Goal: Task Accomplishment & Management: Use online tool/utility

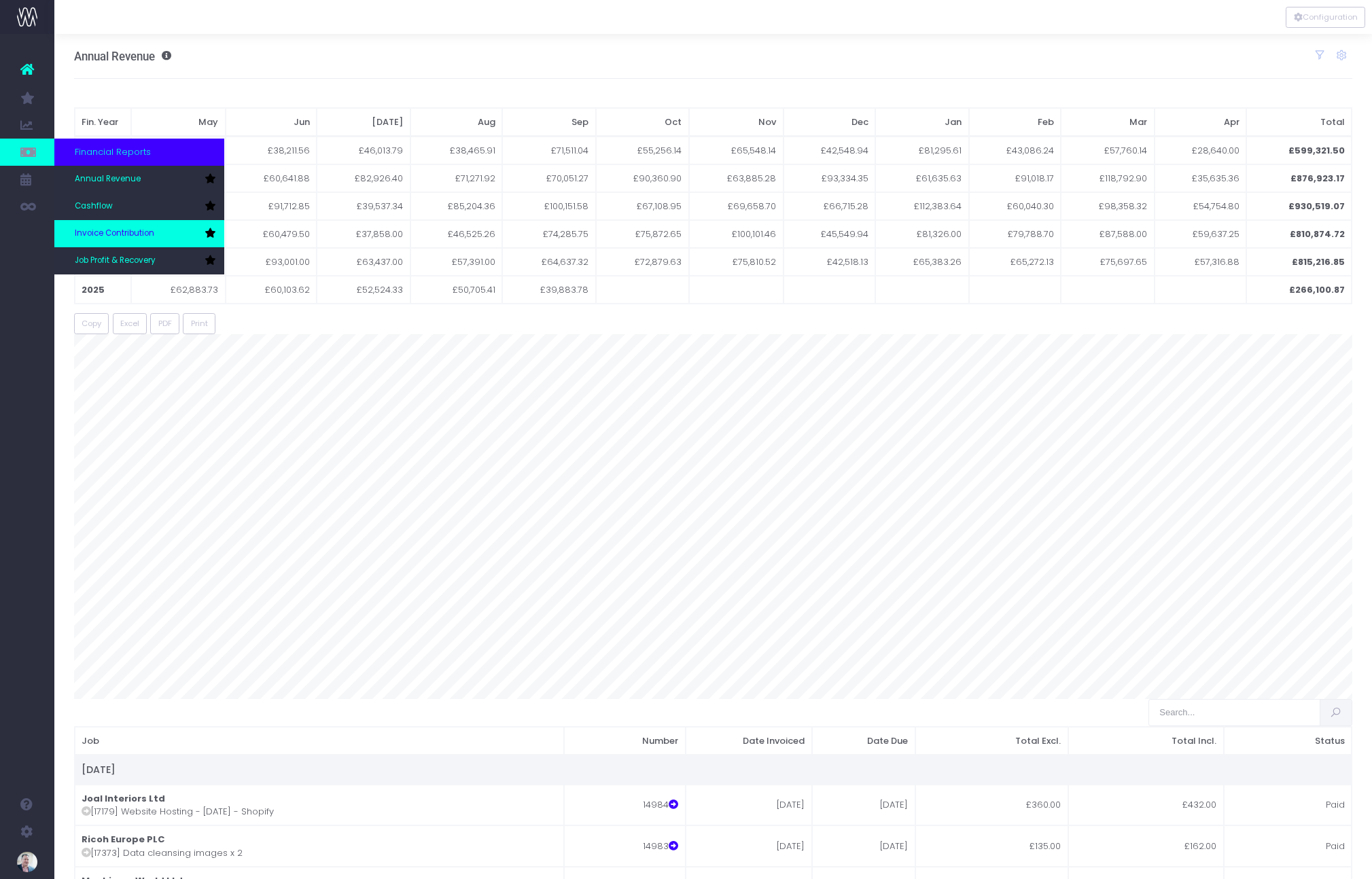
click at [108, 233] on span "Invoice Contribution" at bounding box center [114, 234] width 79 height 13
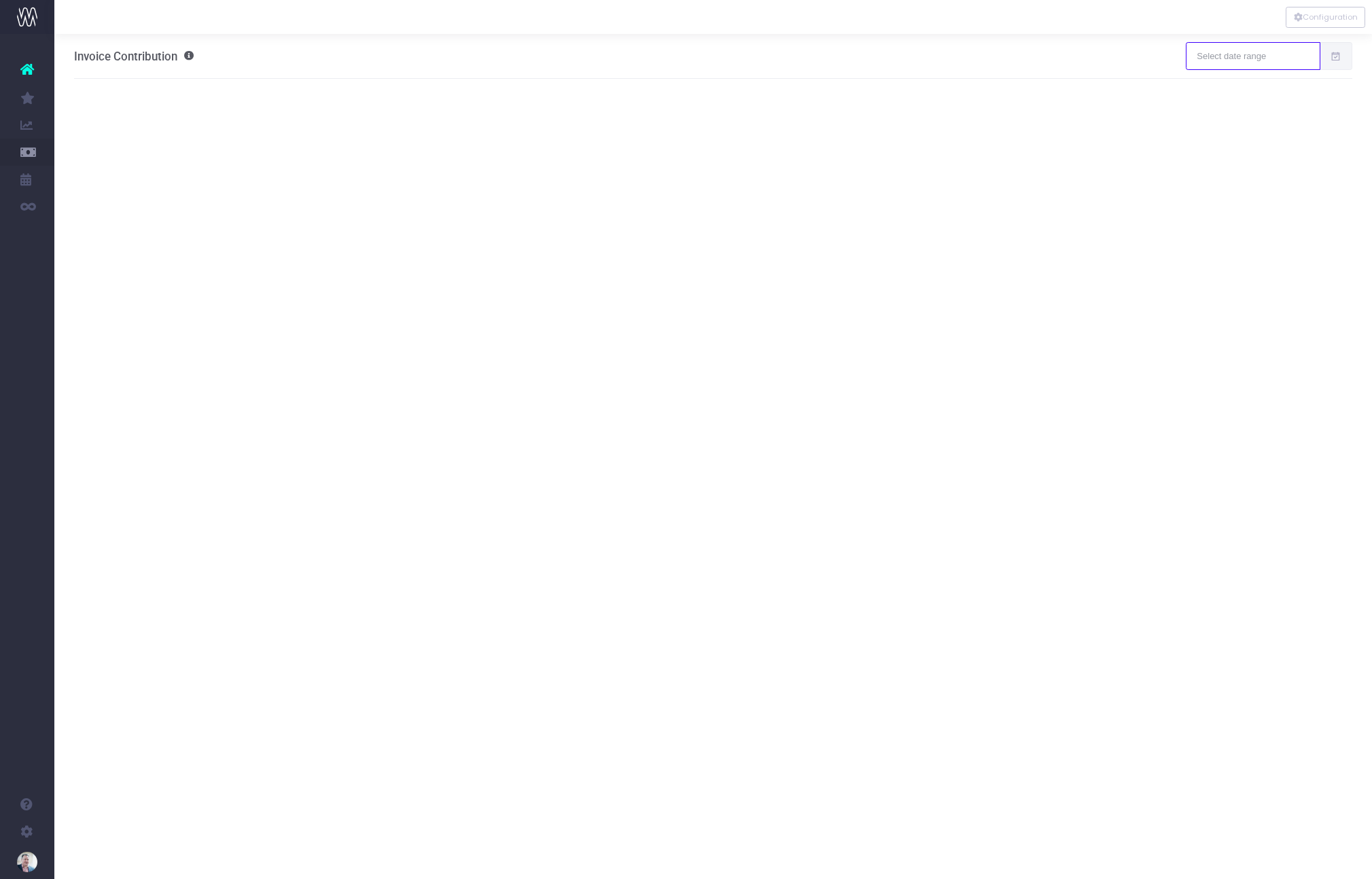
click at [1260, 54] on input "text" at bounding box center [1252, 56] width 134 height 27
type input "[DATE]"
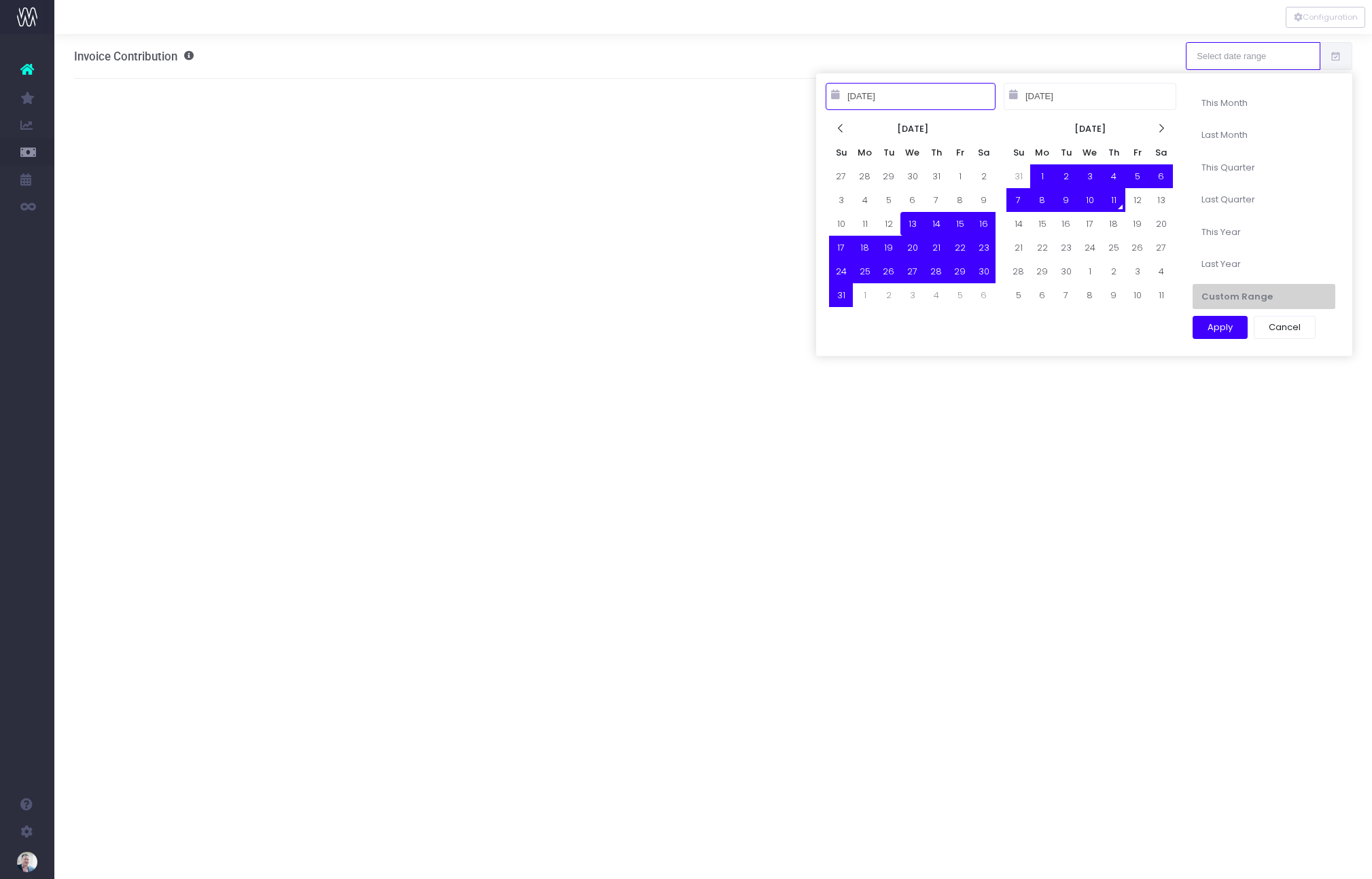
type input "[DATE]"
type input "09-30-2025"
type input "08-13-2025"
type input "09-11-2025"
click at [838, 129] on icon at bounding box center [840, 129] width 12 height 12
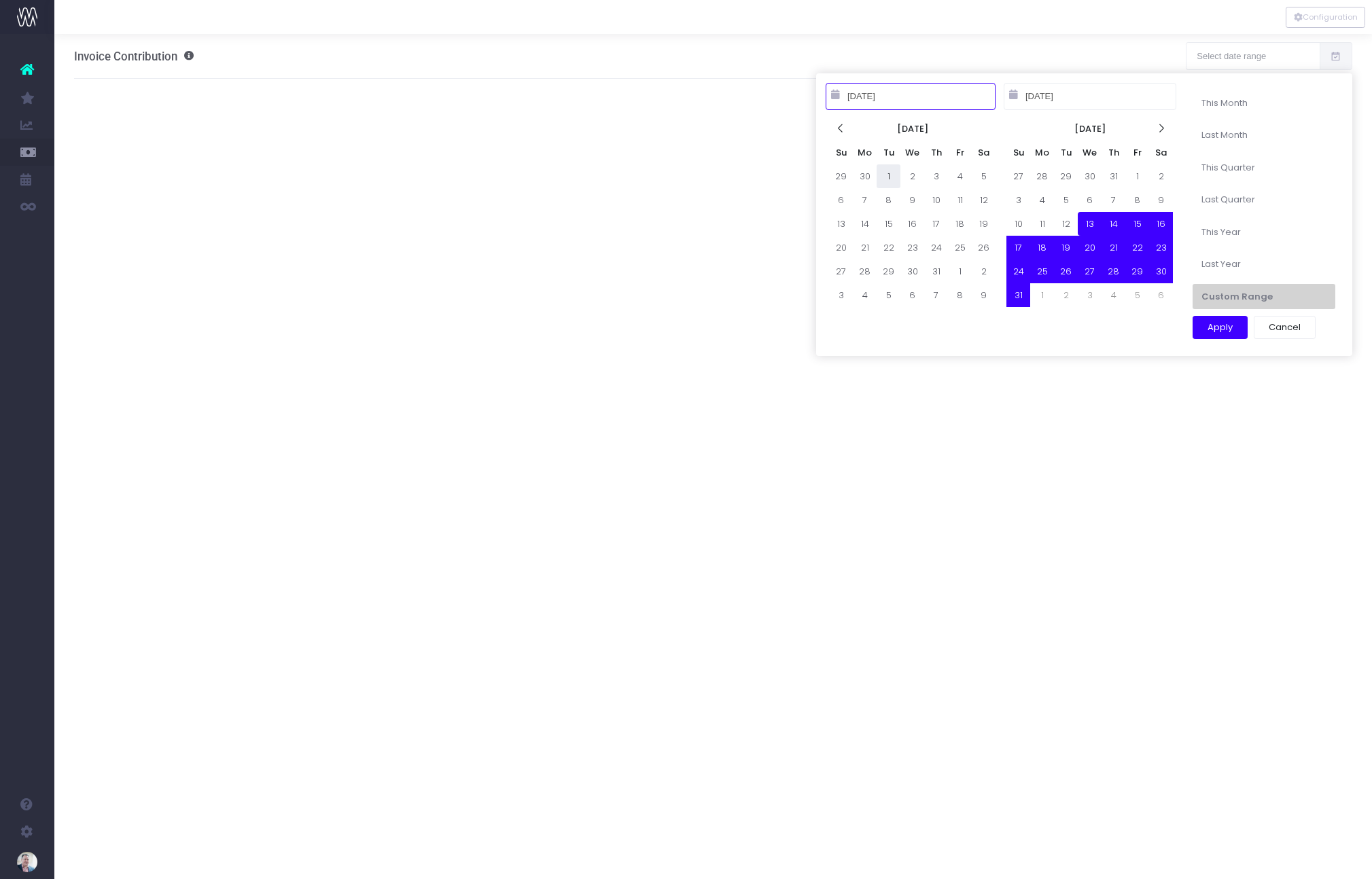
type input "[DATE]"
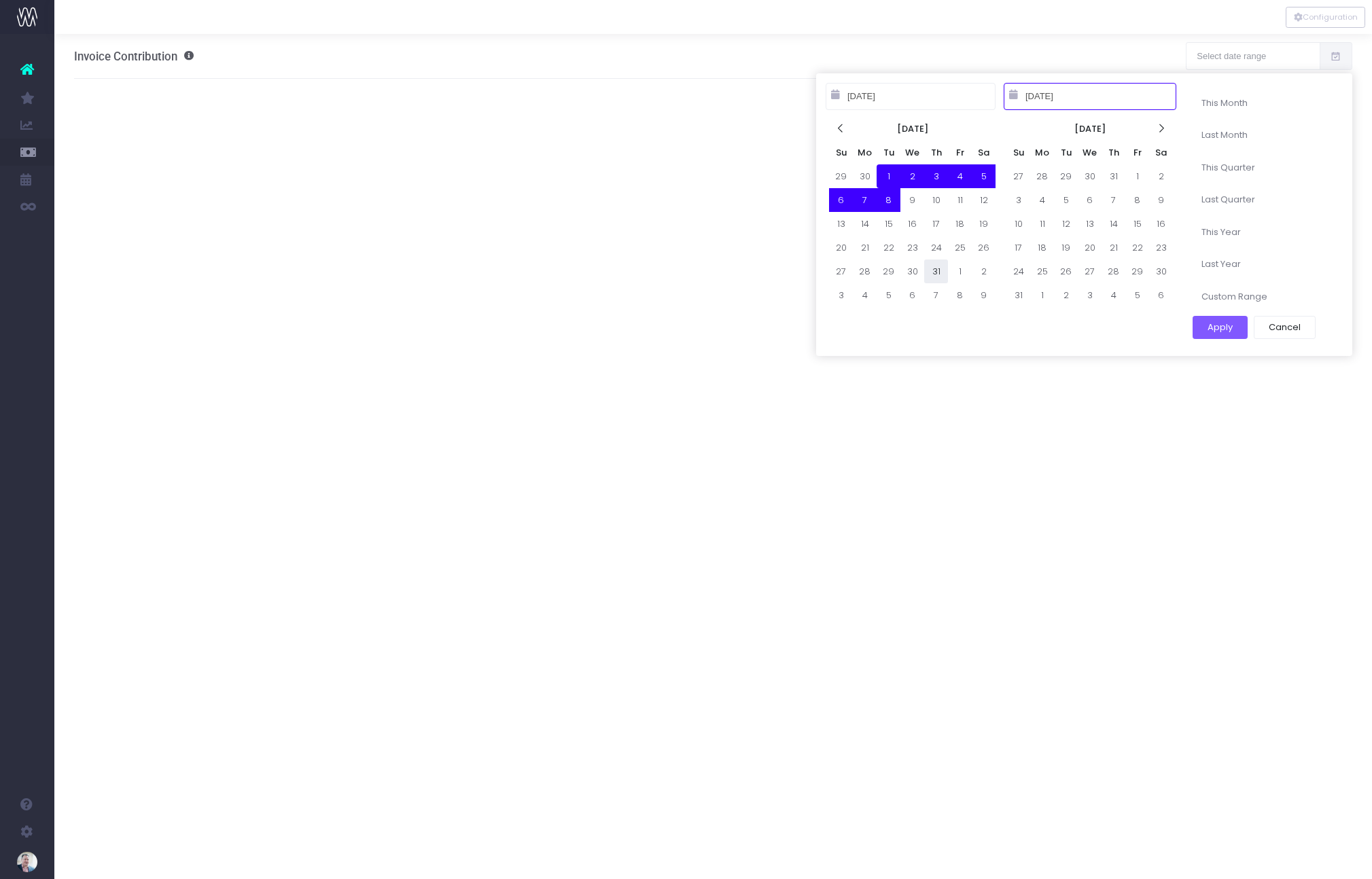
type input "07-31-2025"
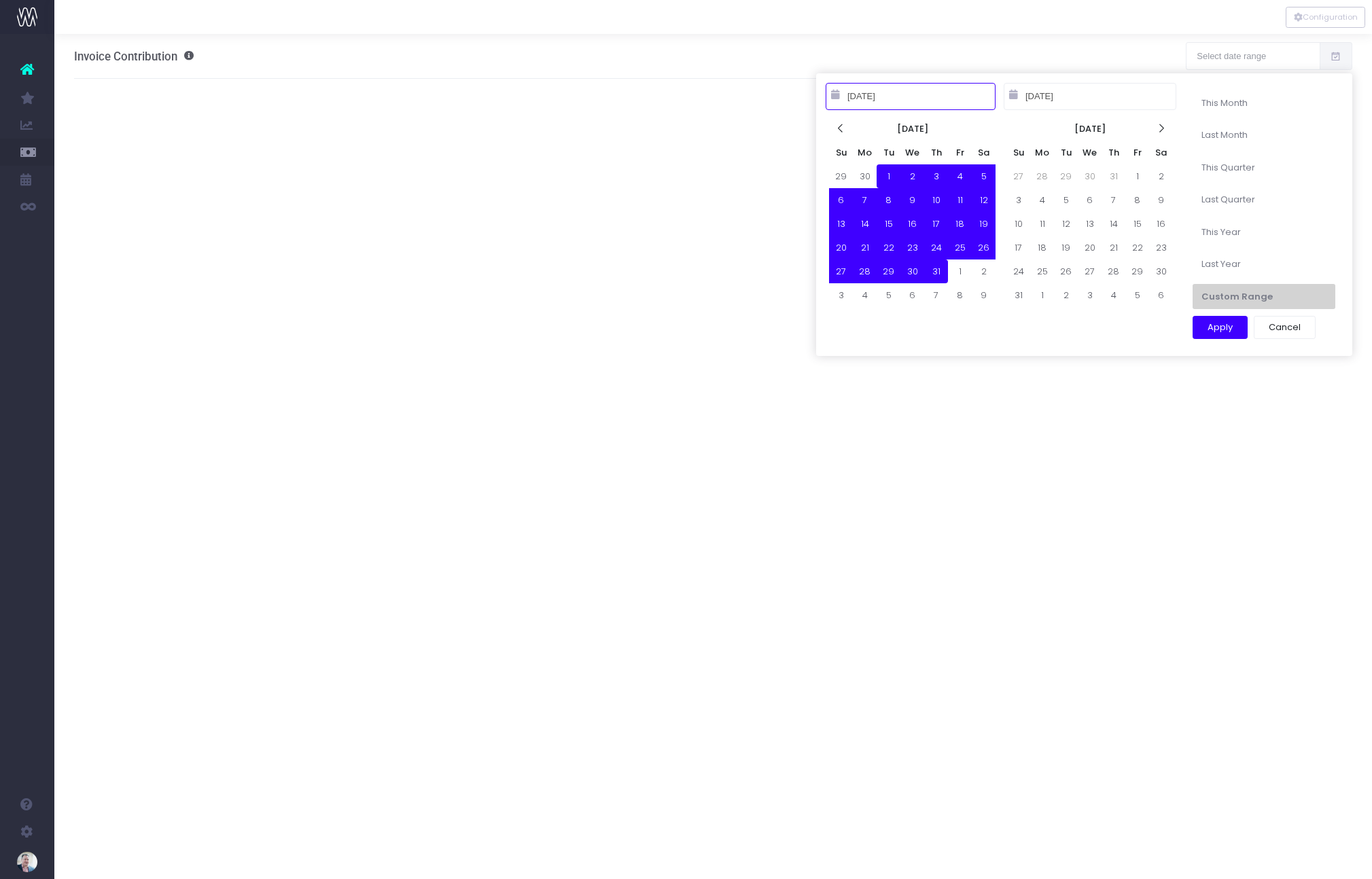
type input "[DATE]"
click at [1220, 330] on button "Apply" at bounding box center [1219, 328] width 55 height 23
type input "Jul 1st 25 – Jul 31st 25"
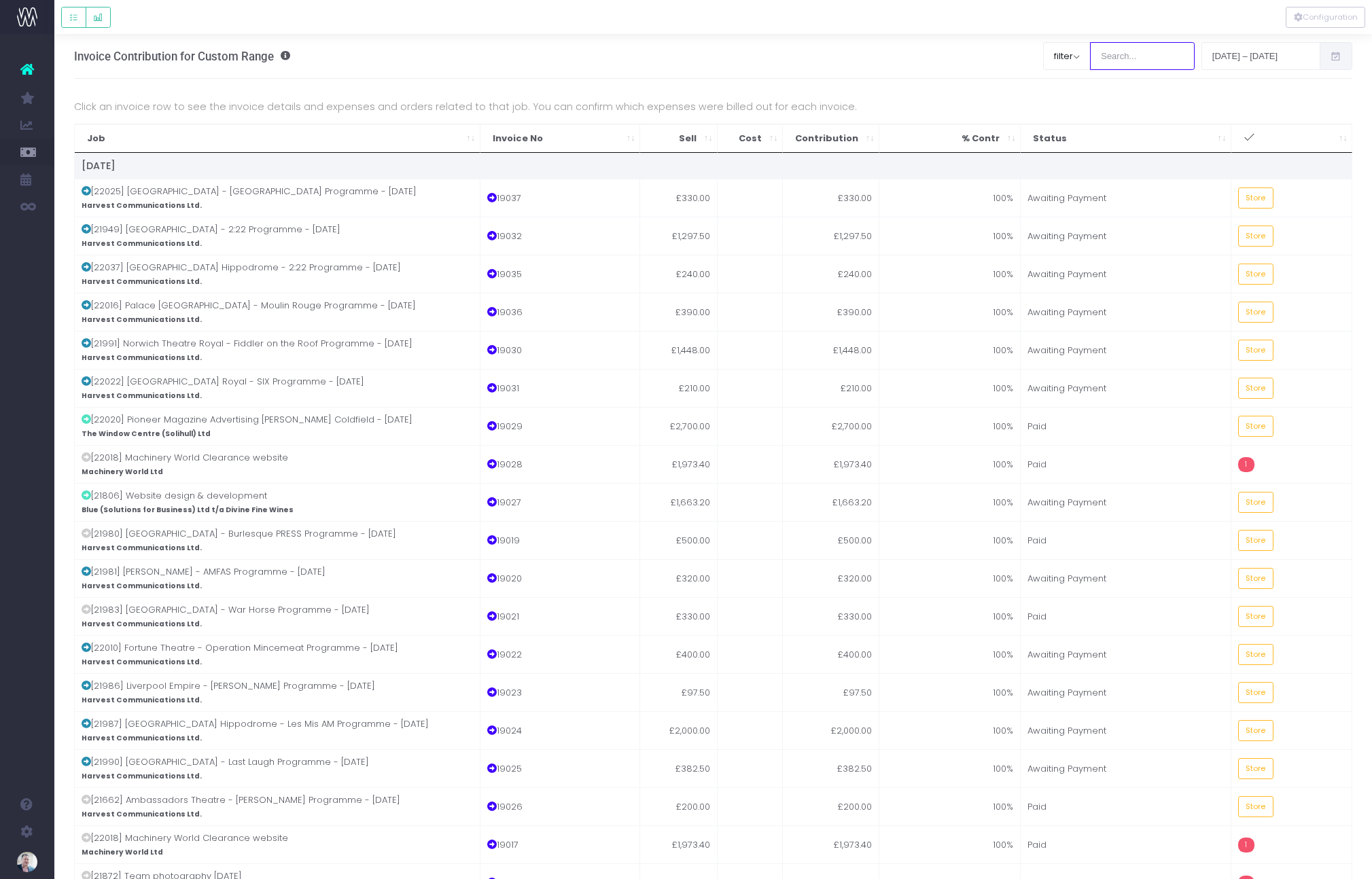
click at [1121, 60] on input "search" at bounding box center [1142, 56] width 104 height 27
click at [1112, 60] on input "[EMAIL_ADDRESS][DOMAIN_NAME]" at bounding box center [1142, 56] width 104 height 27
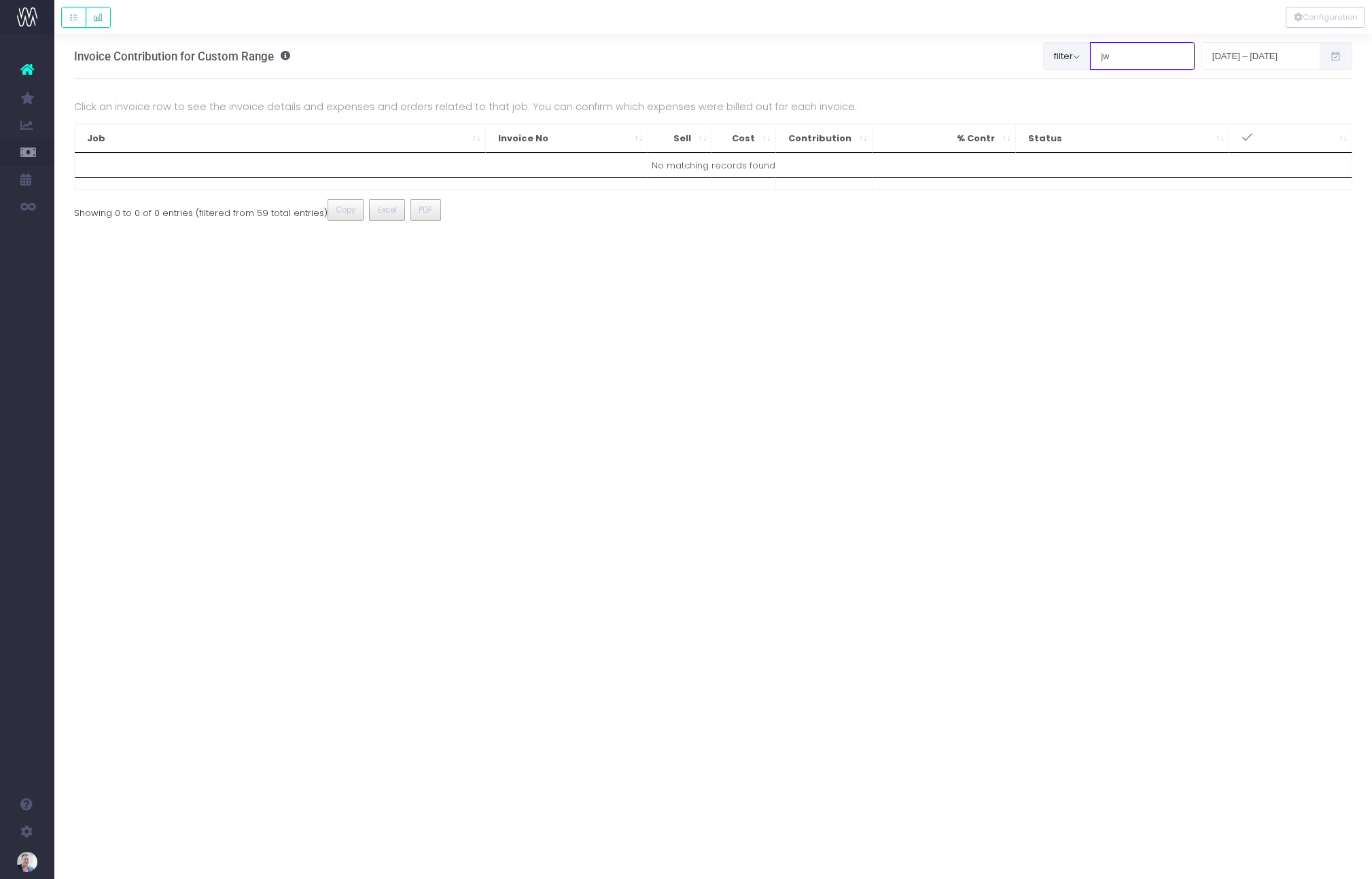
type input "jw"
click at [1068, 58] on button "filter" at bounding box center [1067, 56] width 48 height 27
click at [1060, 102] on span at bounding box center [1063, 105] width 13 height 13
click at [1076, 102] on input "All" at bounding box center [1081, 102] width 9 height 9
checkbox input "false"
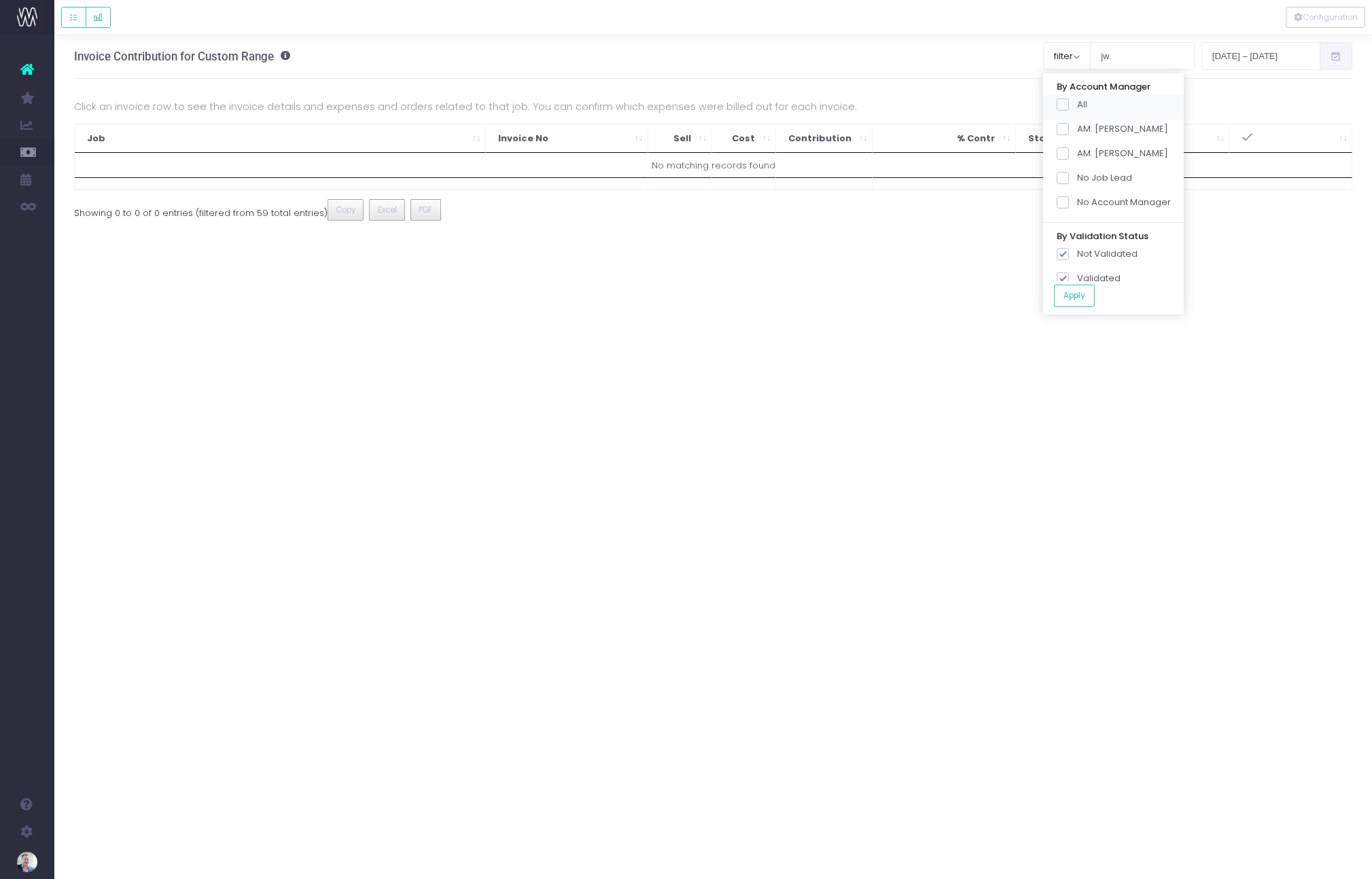
checkbox input "false"
click at [1080, 125] on label "AM: James" at bounding box center [1112, 129] width 111 height 13
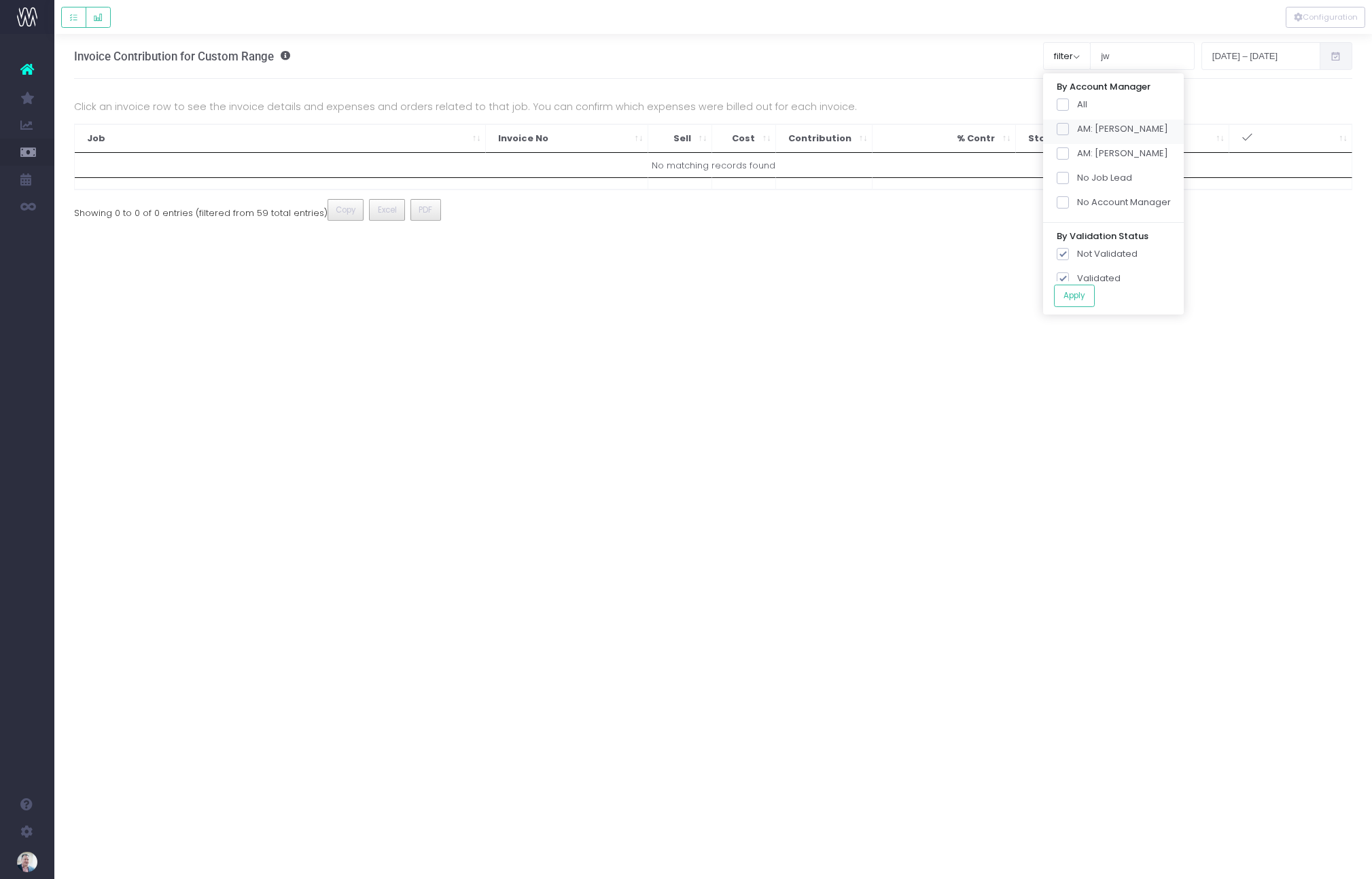
click at [1080, 125] on input "AM: James" at bounding box center [1081, 127] width 9 height 9
checkbox input "true"
click at [1121, 56] on input "jw" at bounding box center [1142, 56] width 104 height 27
type input "="
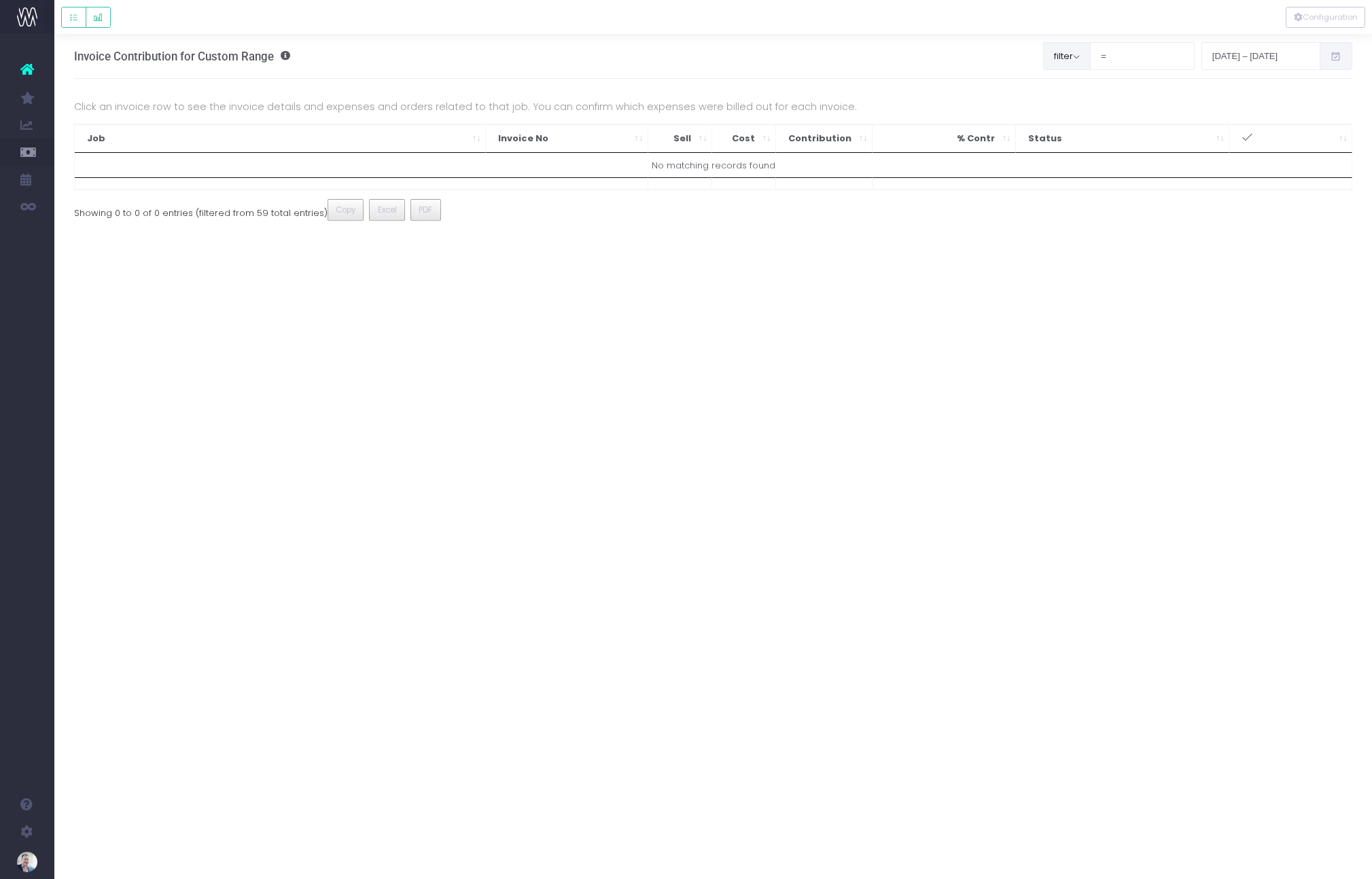
click at [1055, 59] on button "filter" at bounding box center [1067, 56] width 48 height 27
click at [1095, 129] on label "AM: James" at bounding box center [1112, 129] width 111 height 13
click at [1085, 129] on input "AM: James" at bounding box center [1081, 127] width 9 height 9
click at [1079, 298] on button "Apply" at bounding box center [1074, 296] width 40 height 22
click at [1092, 132] on label "AM: James" at bounding box center [1112, 129] width 111 height 13
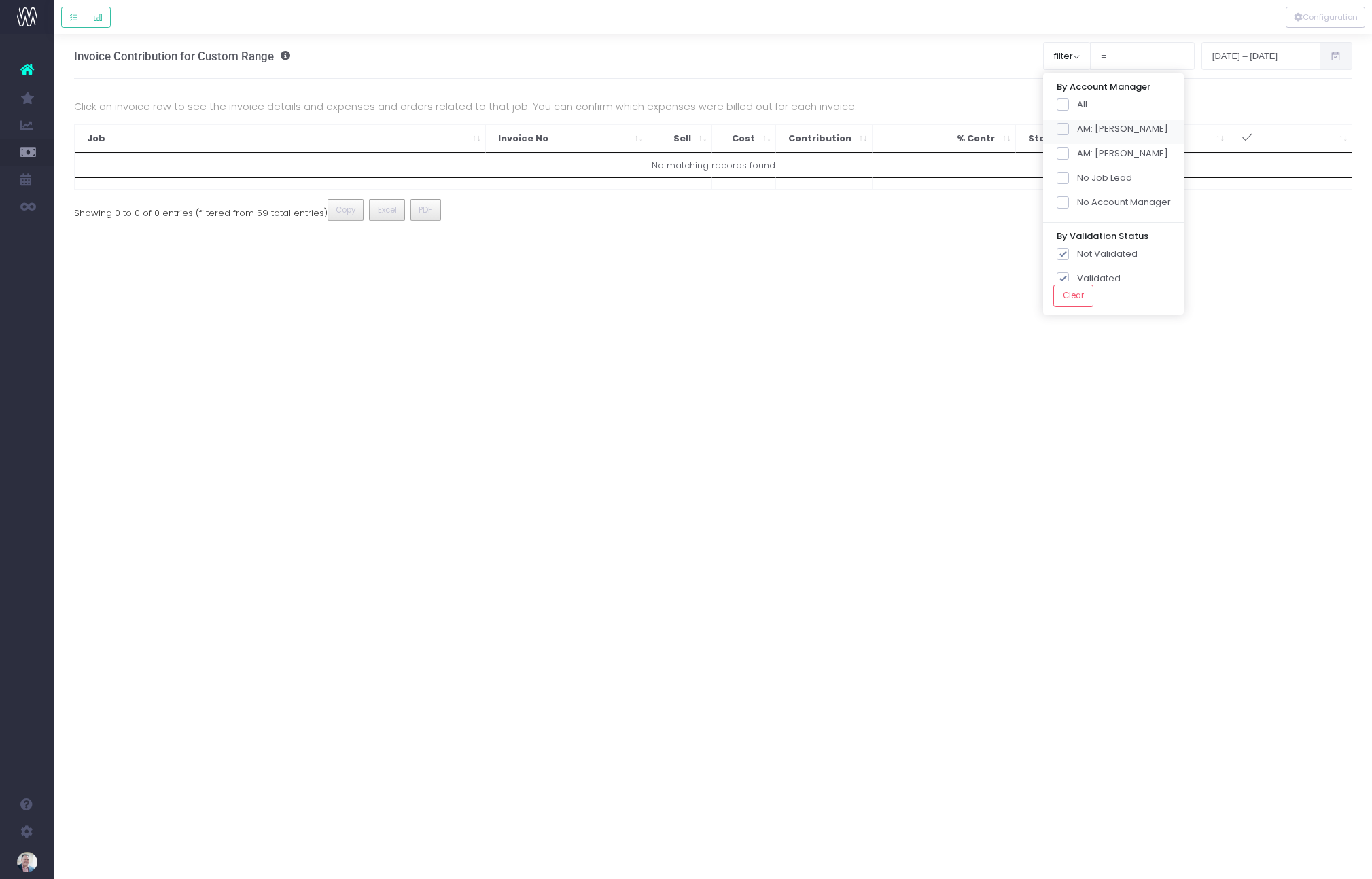
click at [1085, 131] on input "AM: James" at bounding box center [1081, 127] width 9 height 9
checkbox input "true"
click at [1072, 297] on button "Apply" at bounding box center [1074, 296] width 40 height 22
click at [1113, 58] on input "=" at bounding box center [1142, 56] width 104 height 27
type input "="
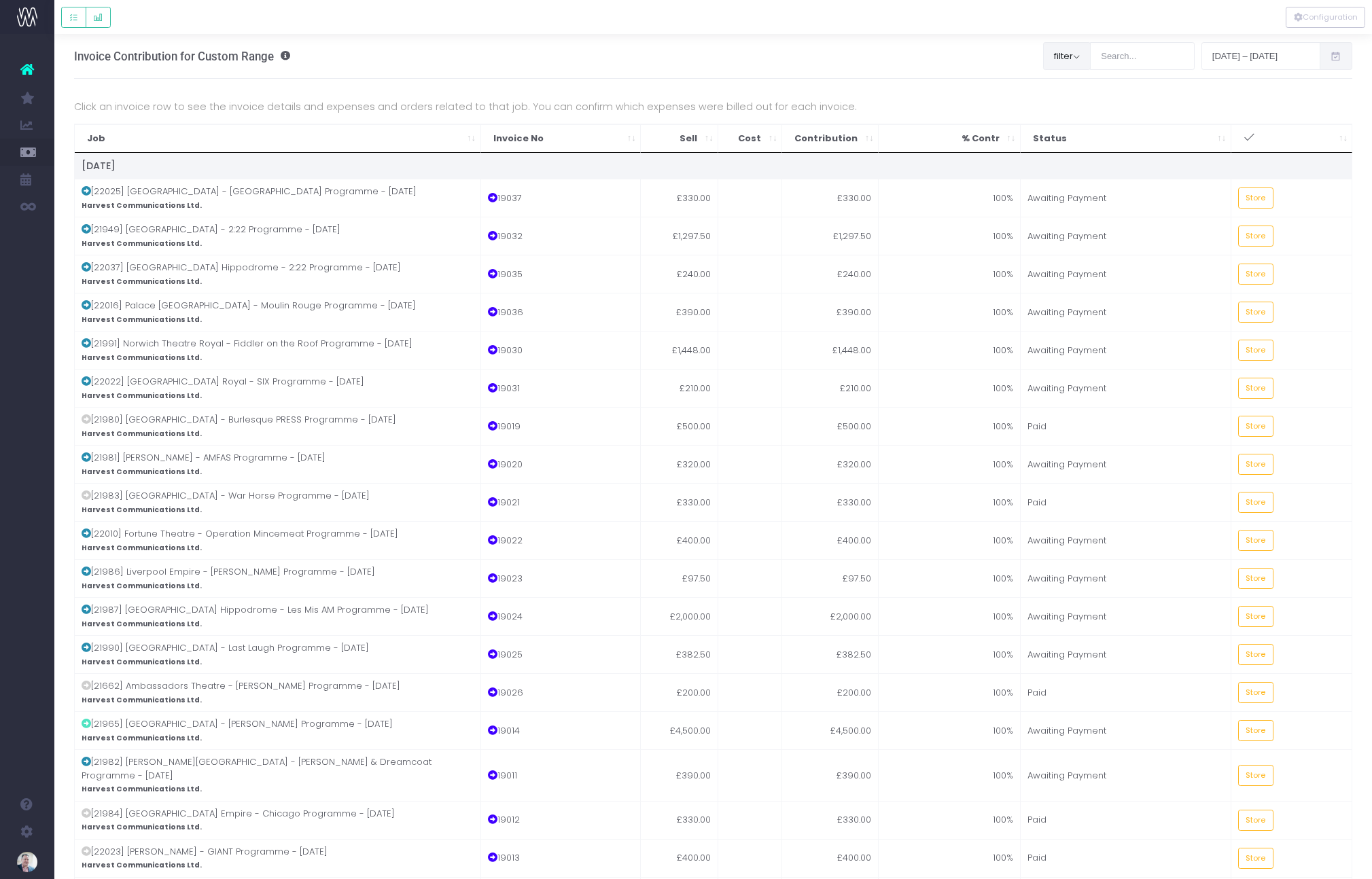
drag, startPoint x: 1007, startPoint y: 60, endPoint x: 1067, endPoint y: 60, distance: 60.0
click at [1009, 60] on div "Invoice Contribution for Custom Range filter By Account Manager All AM: James A…" at bounding box center [713, 57] width 1279 height 45
click at [1079, 60] on button "filter" at bounding box center [1067, 56] width 48 height 27
click at [1099, 127] on label "AM: James" at bounding box center [1112, 129] width 111 height 13
click at [1085, 127] on input "AM: James" at bounding box center [1081, 127] width 9 height 9
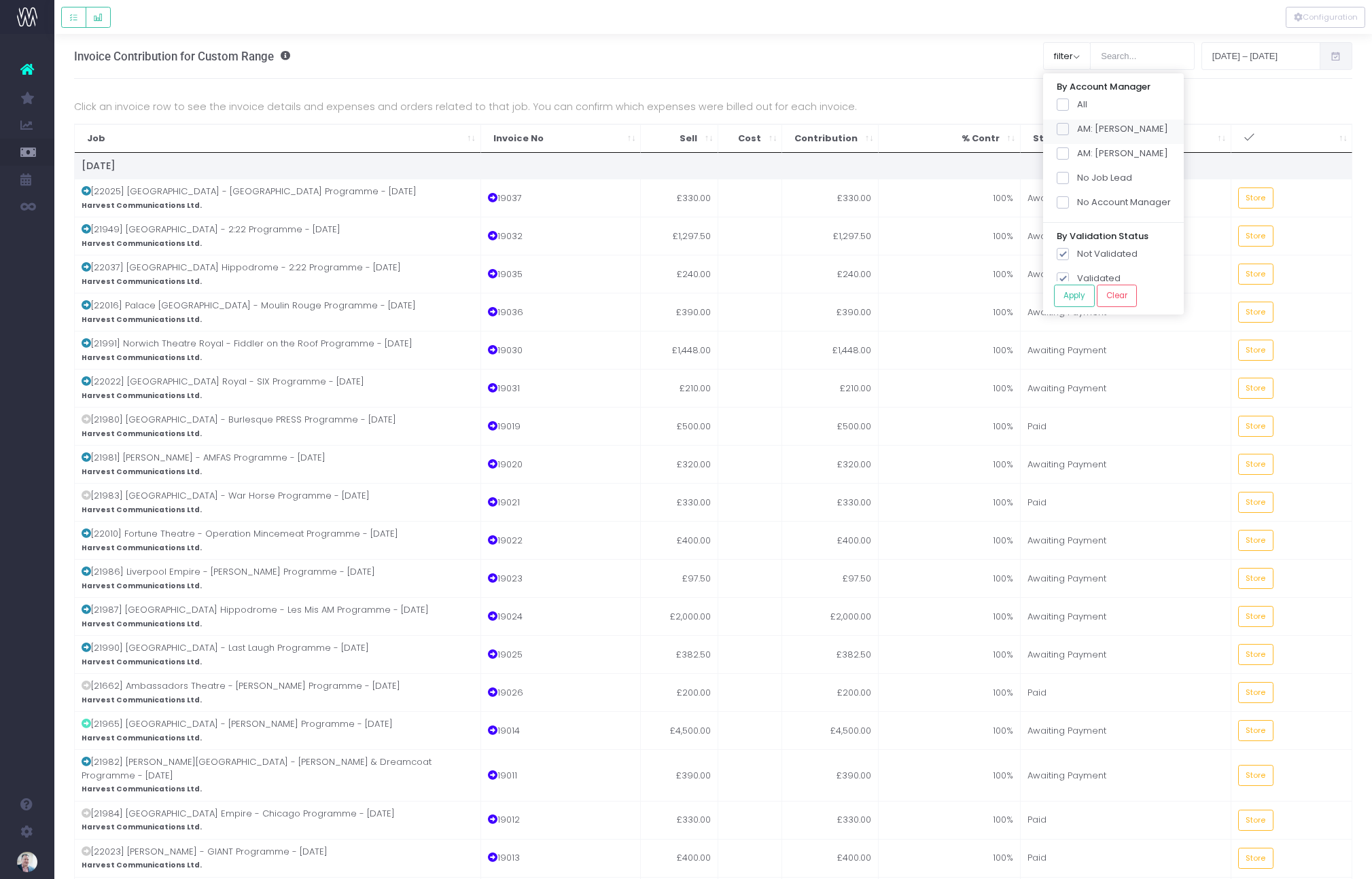
click at [1099, 127] on label "AM: James" at bounding box center [1112, 129] width 111 height 13
click at [1085, 127] on input "AM: James" at bounding box center [1081, 127] width 9 height 9
click at [1077, 299] on button "Apply" at bounding box center [1074, 296] width 40 height 22
click at [976, 71] on div "Invoice Contribution for Custom Range filter By Account Manager All AM: James A…" at bounding box center [713, 57] width 1279 height 45
click at [1117, 58] on input "search" at bounding box center [1142, 56] width 104 height 27
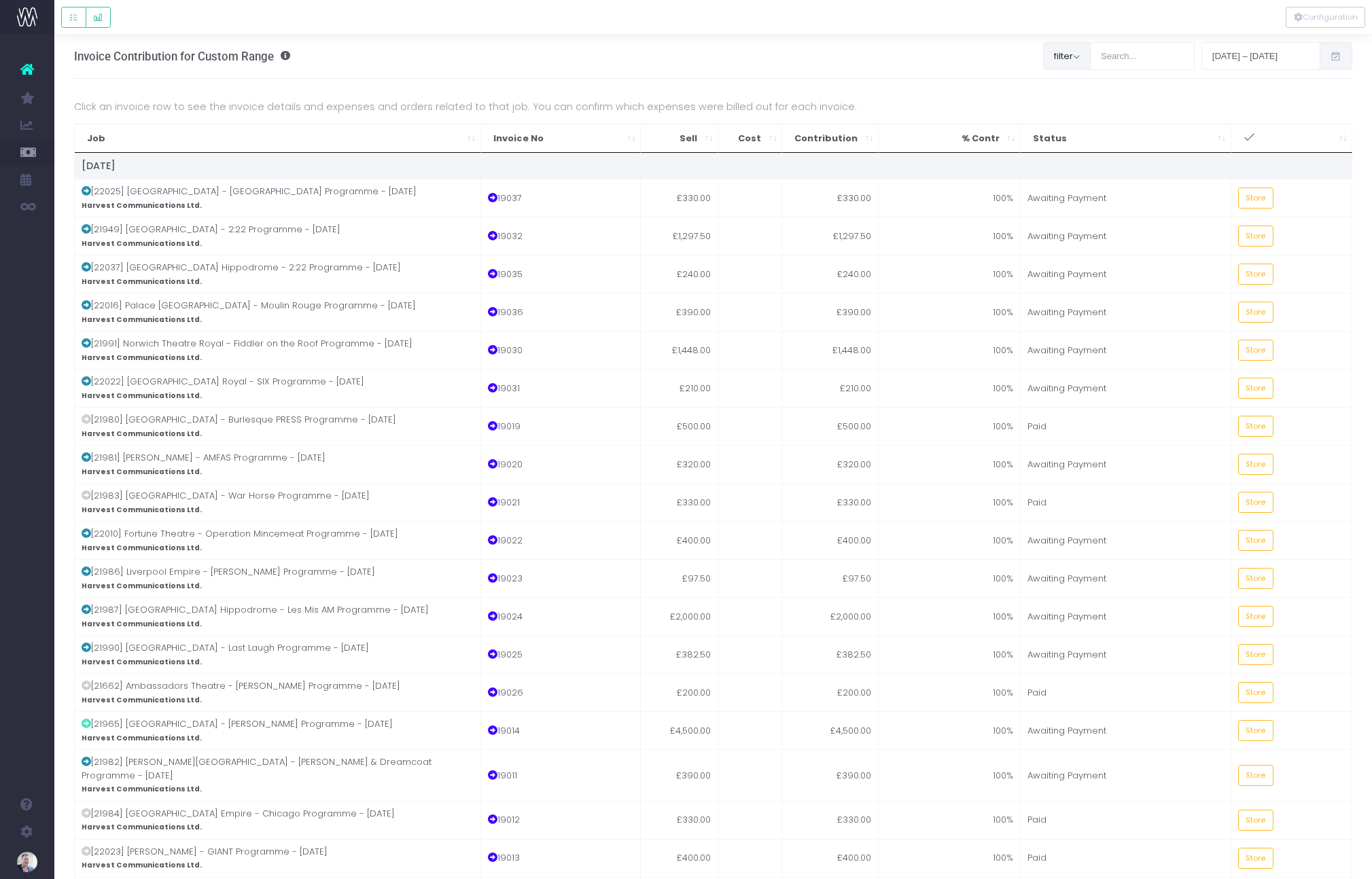
click at [1074, 59] on button "filter" at bounding box center [1067, 56] width 48 height 27
click at [1059, 129] on span at bounding box center [1063, 129] width 13 height 13
click at [1076, 129] on input "AM: James" at bounding box center [1081, 127] width 9 height 9
checkbox input "false"
click at [1063, 155] on span at bounding box center [1063, 154] width 13 height 13
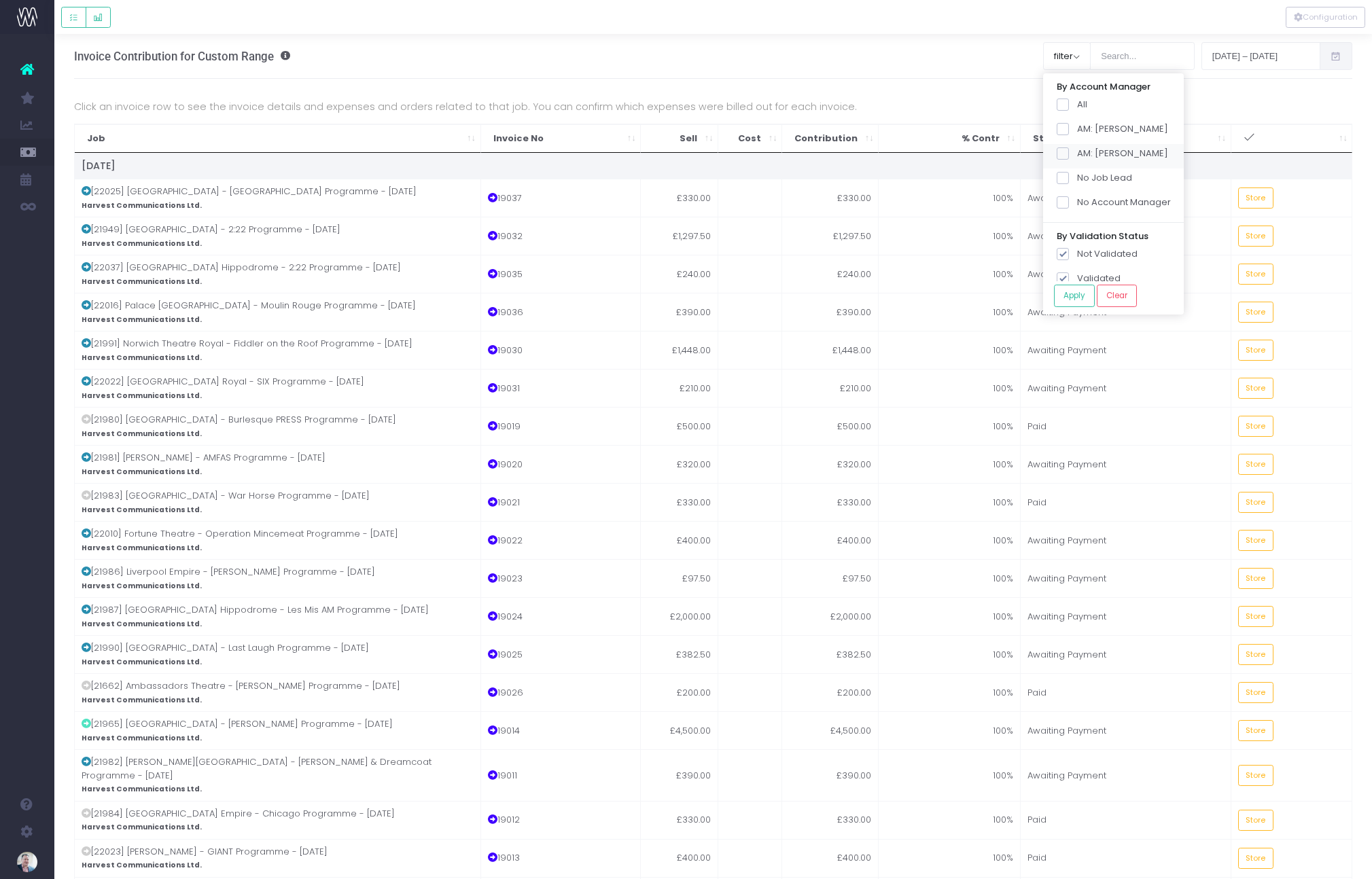
click at [1076, 155] on input "AM: Andy" at bounding box center [1081, 151] width 9 height 9
checkbox input "true"
click at [1075, 296] on button "Apply" at bounding box center [1074, 296] width 40 height 22
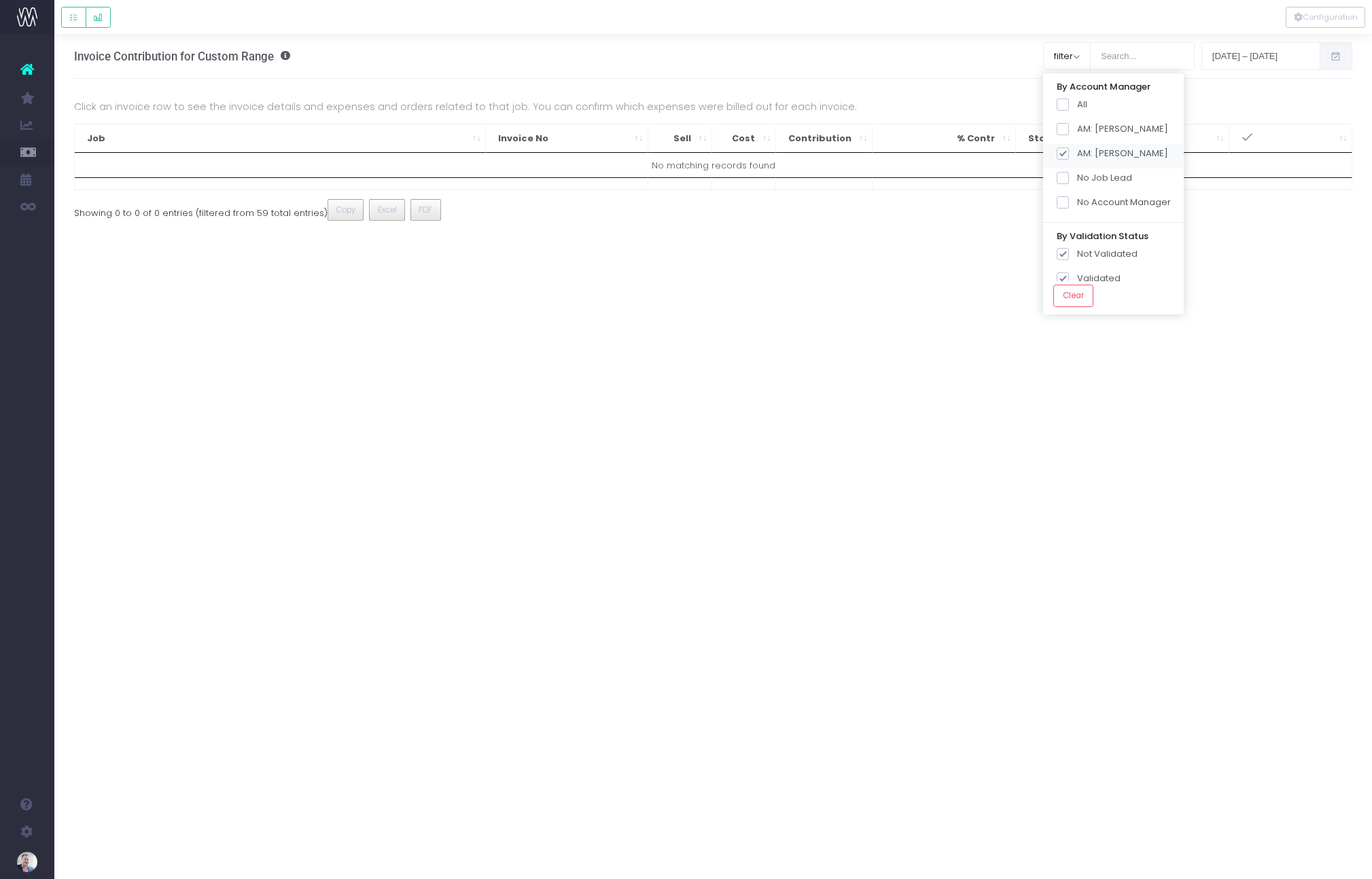
drag, startPoint x: 1065, startPoint y: 129, endPoint x: 1063, endPoint y: 145, distance: 16.1
click at [1065, 129] on span at bounding box center [1063, 129] width 13 height 13
click at [1076, 129] on input "AM: James" at bounding box center [1081, 127] width 9 height 9
checkbox input "true"
click at [1063, 152] on span at bounding box center [1063, 154] width 13 height 13
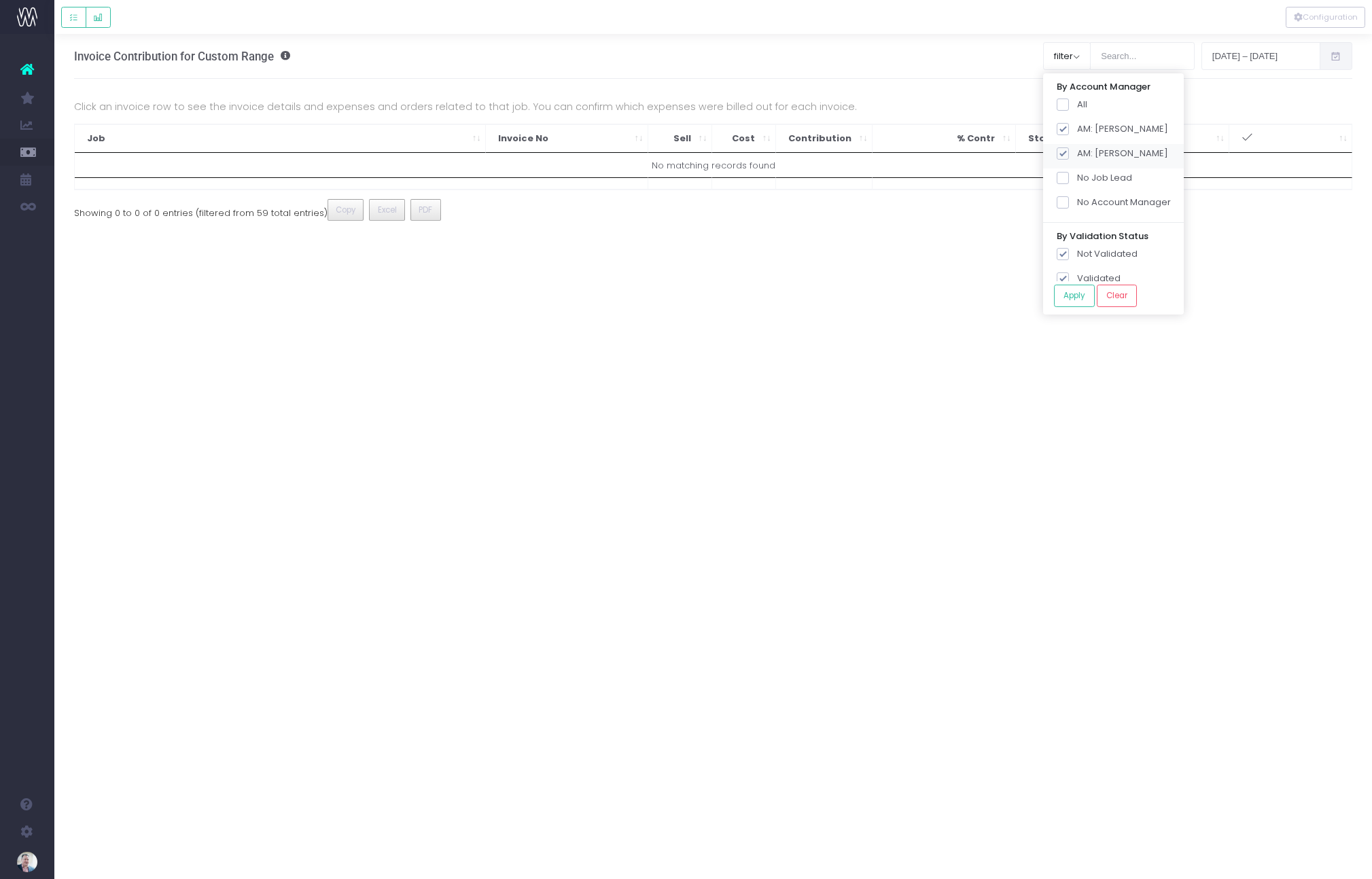
click at [1076, 152] on input "AM: Andy" at bounding box center [1081, 151] width 9 height 9
checkbox input "false"
click at [1079, 295] on button "Apply" at bounding box center [1074, 296] width 40 height 22
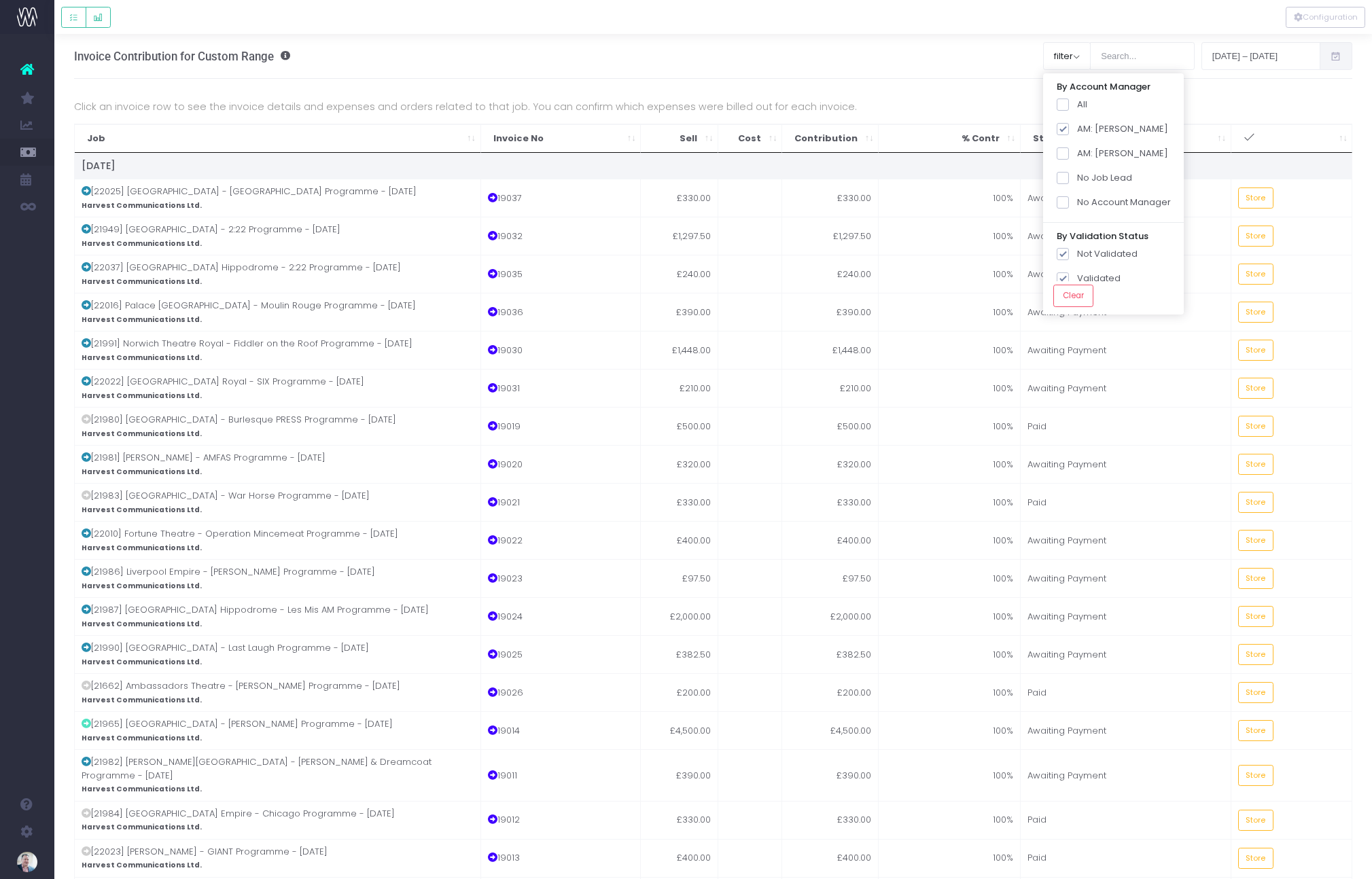
click at [1017, 90] on div "REVENUE £52,524.33 COST OF RELATED EXPENSES £400.00 CONTRIBUTION £52,124.33 Sum…" at bounding box center [713, 892] width 1279 height 1626
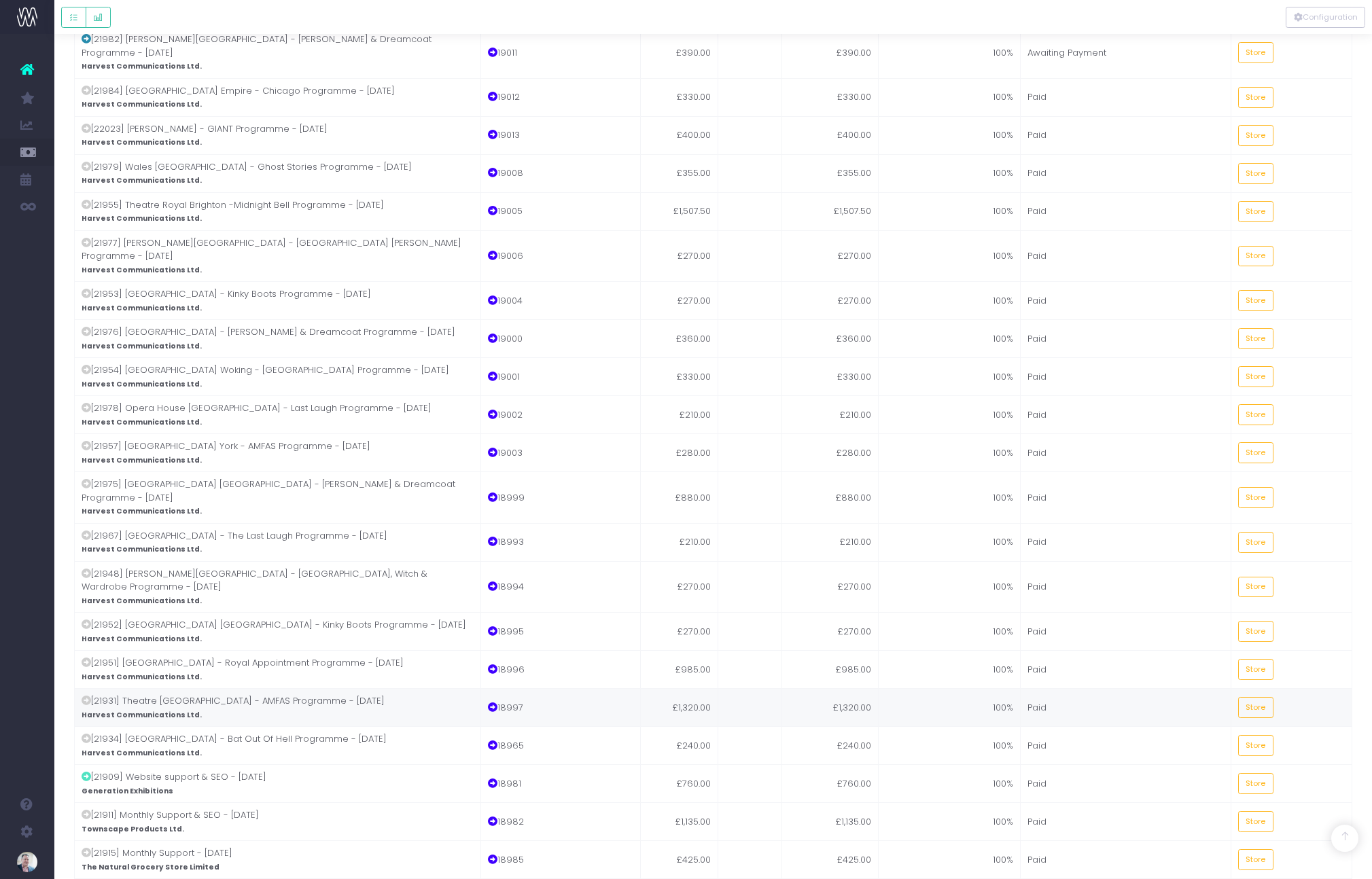
scroll to position [773, 0]
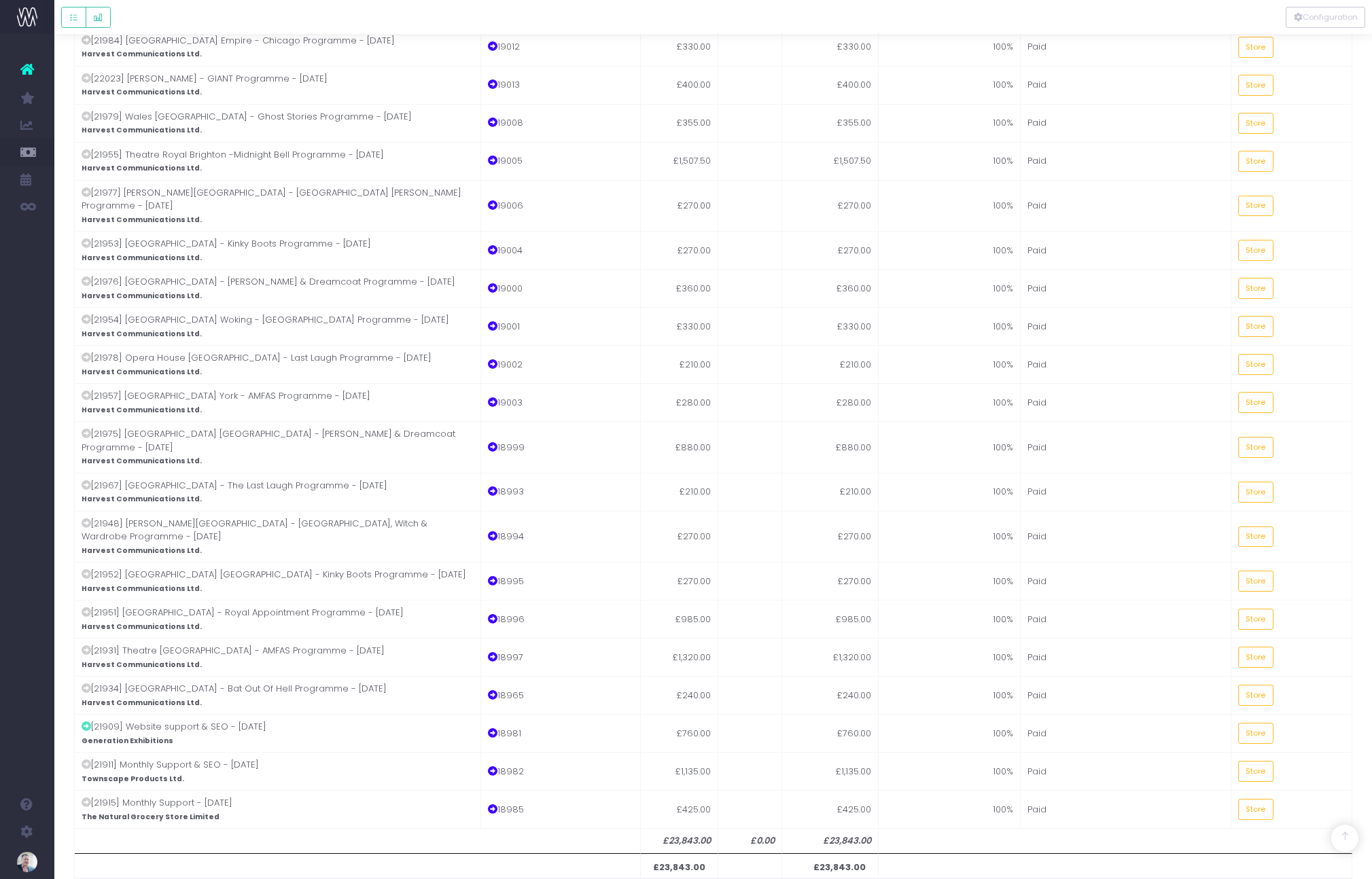
click at [1361, 380] on div "Invoice Contribution for Custom Range filter By Account Manager All AM: James A…" at bounding box center [709, 95] width 1317 height 1671
